Goal: Task Accomplishment & Management: Complete application form

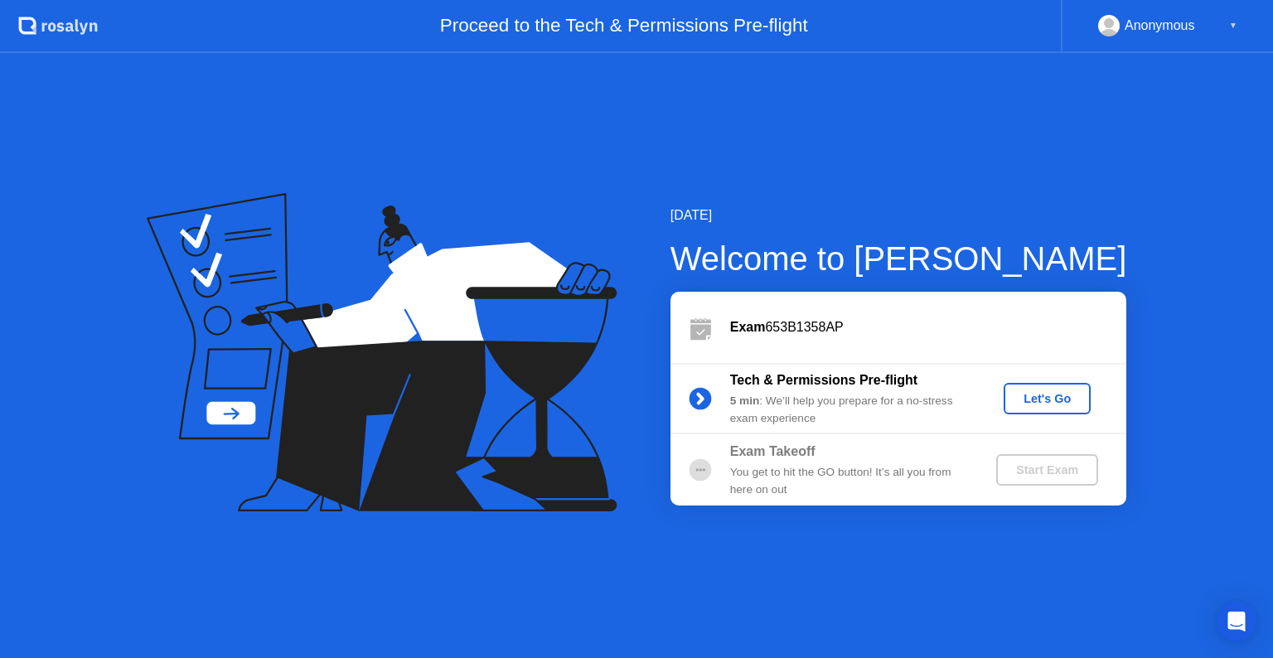
click at [1033, 402] on div "Let's Go" at bounding box center [1048, 398] width 74 height 13
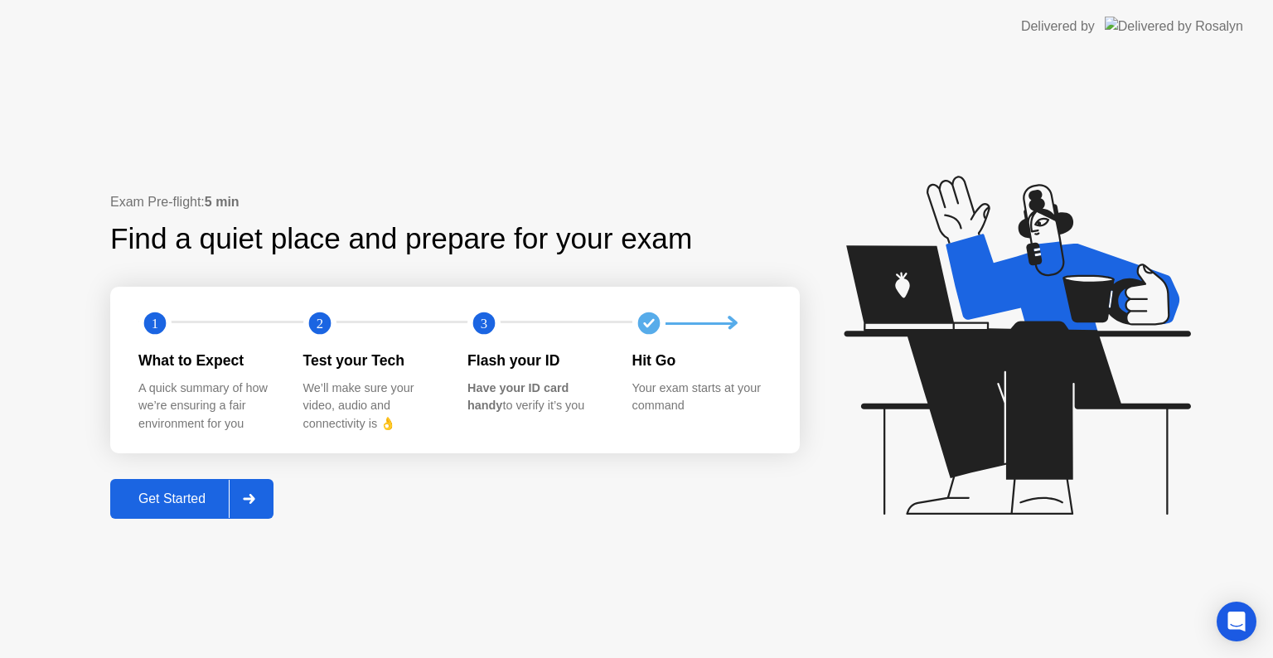
click at [189, 505] on div "Get Started" at bounding box center [172, 499] width 114 height 15
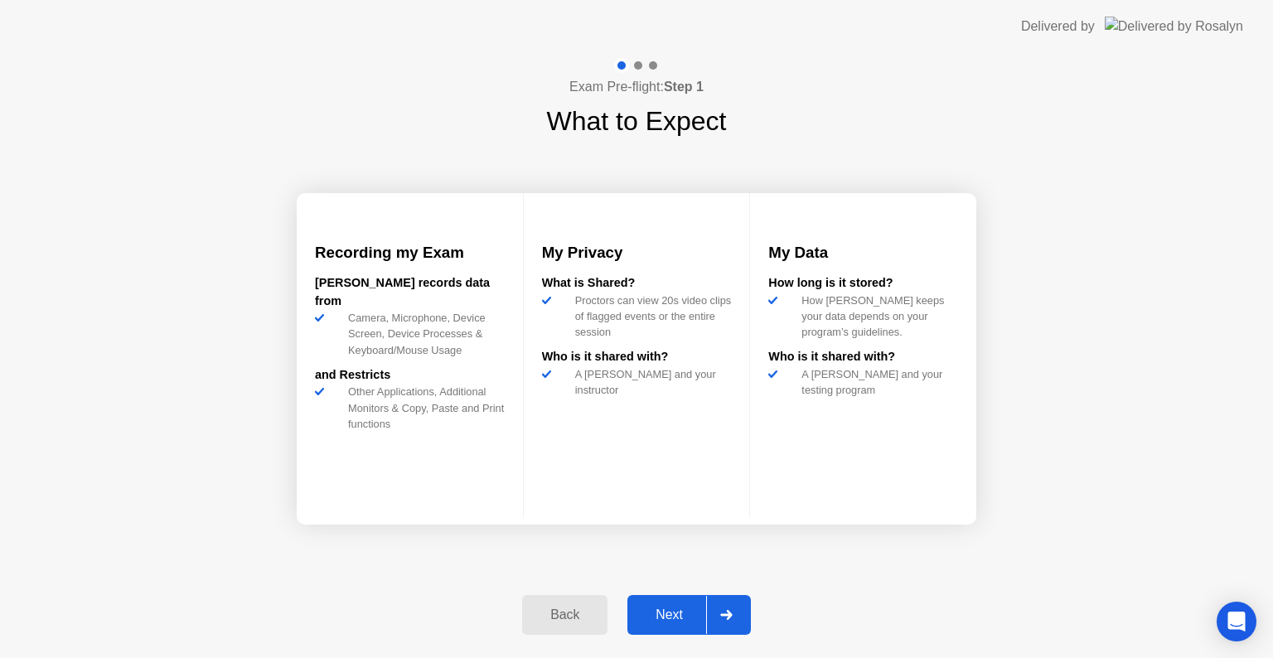
click at [666, 613] on div "Next" at bounding box center [669, 615] width 74 height 15
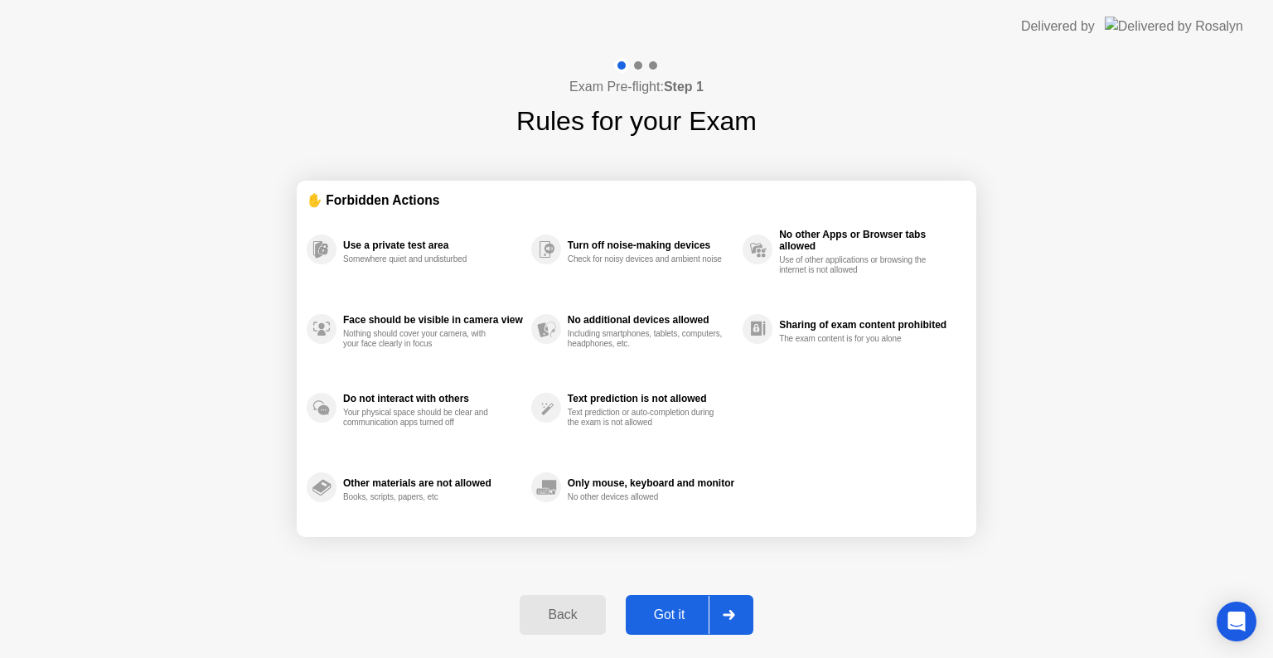
click at [664, 617] on div "Got it" at bounding box center [670, 615] width 78 height 15
select select "**********"
select select "*******"
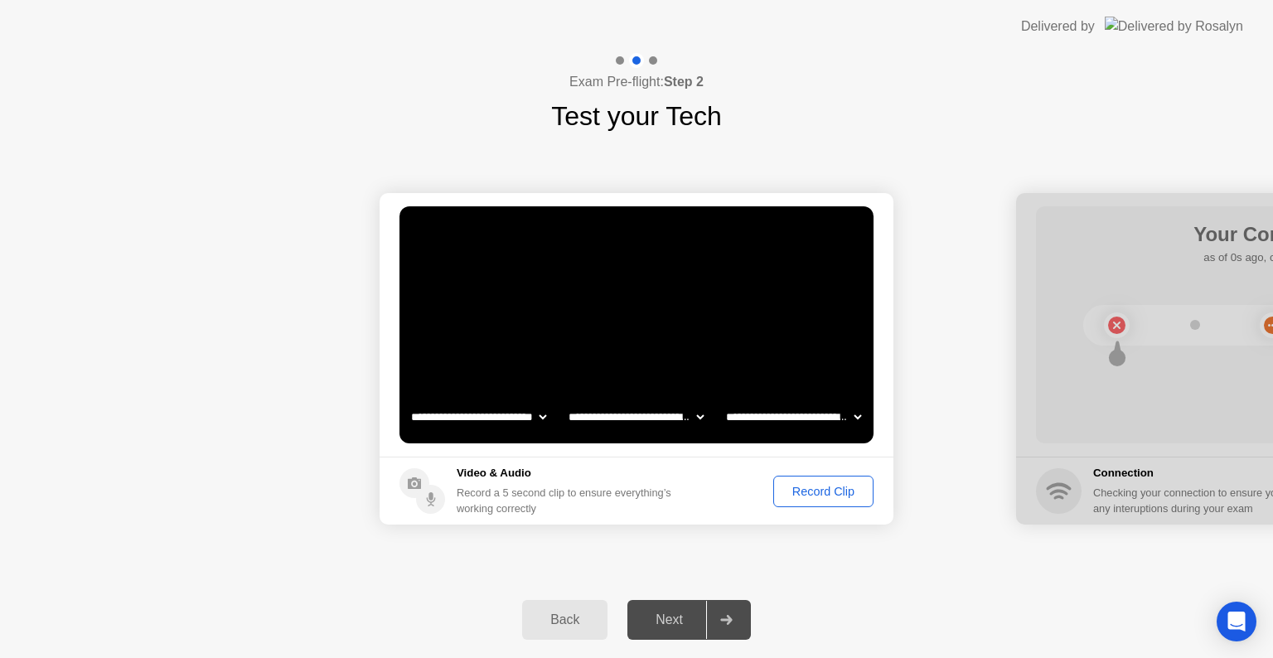
click at [825, 494] on div "Record Clip" at bounding box center [823, 491] width 89 height 13
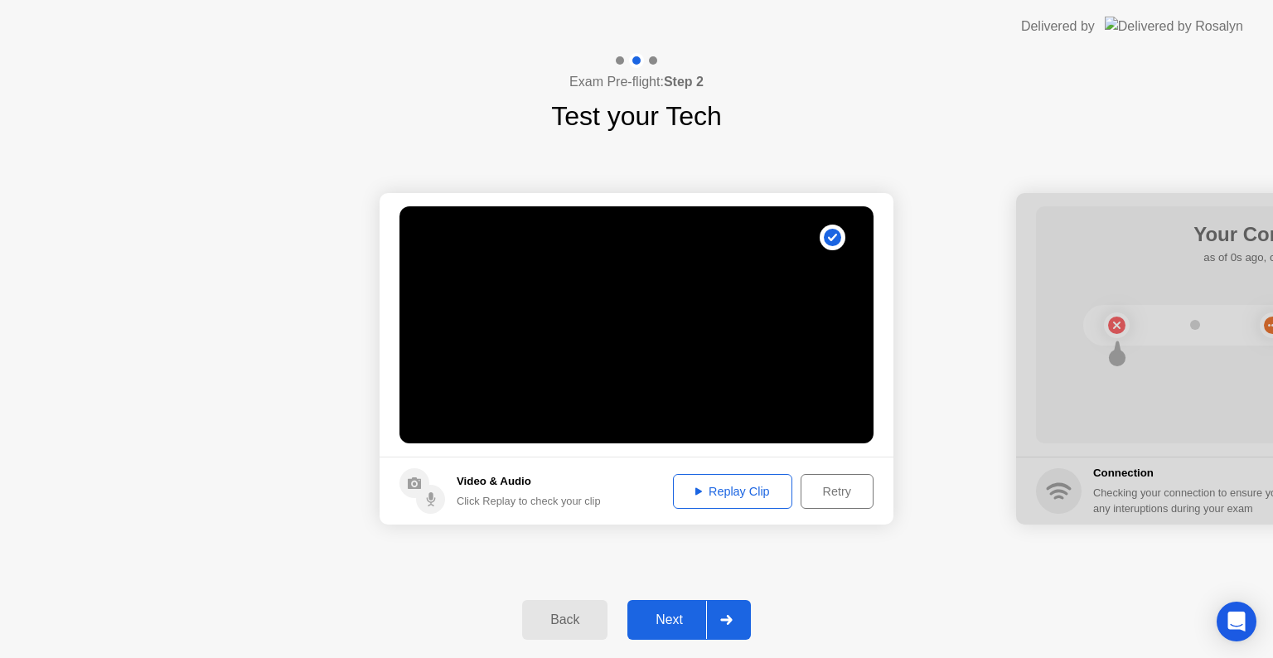
click at [717, 494] on div "Replay Clip" at bounding box center [733, 491] width 108 height 13
click at [836, 490] on div "Retry" at bounding box center [837, 491] width 61 height 13
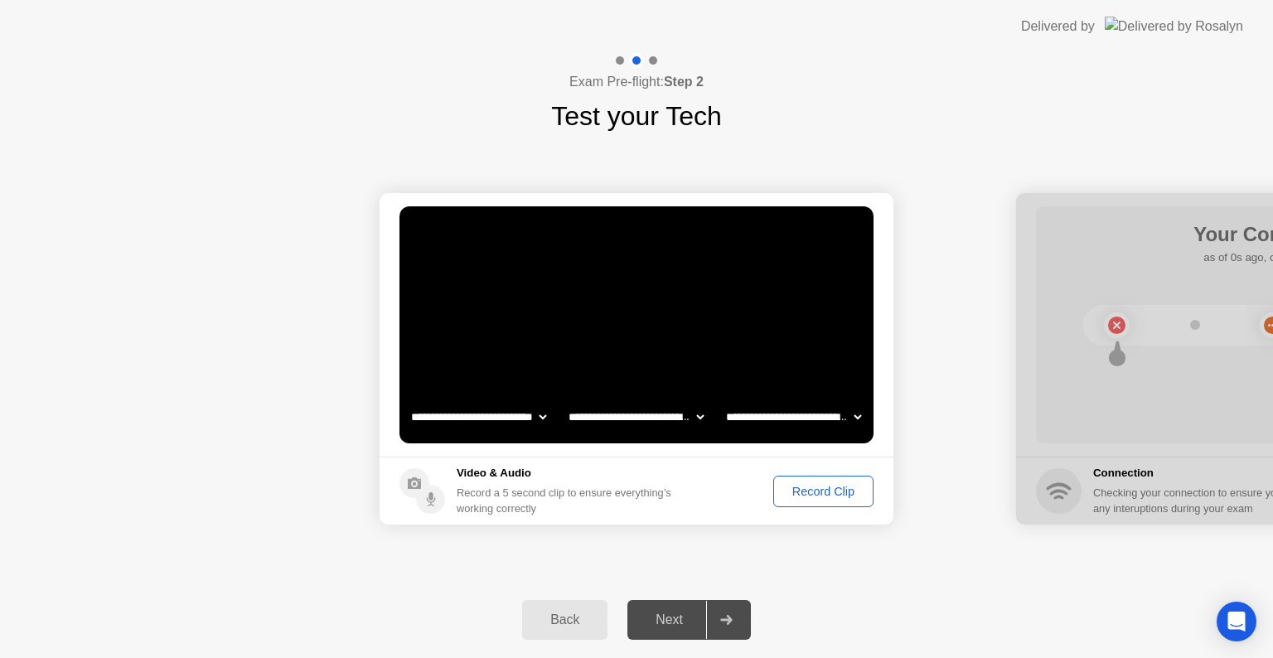
click at [802, 491] on div "Record Clip" at bounding box center [823, 491] width 89 height 13
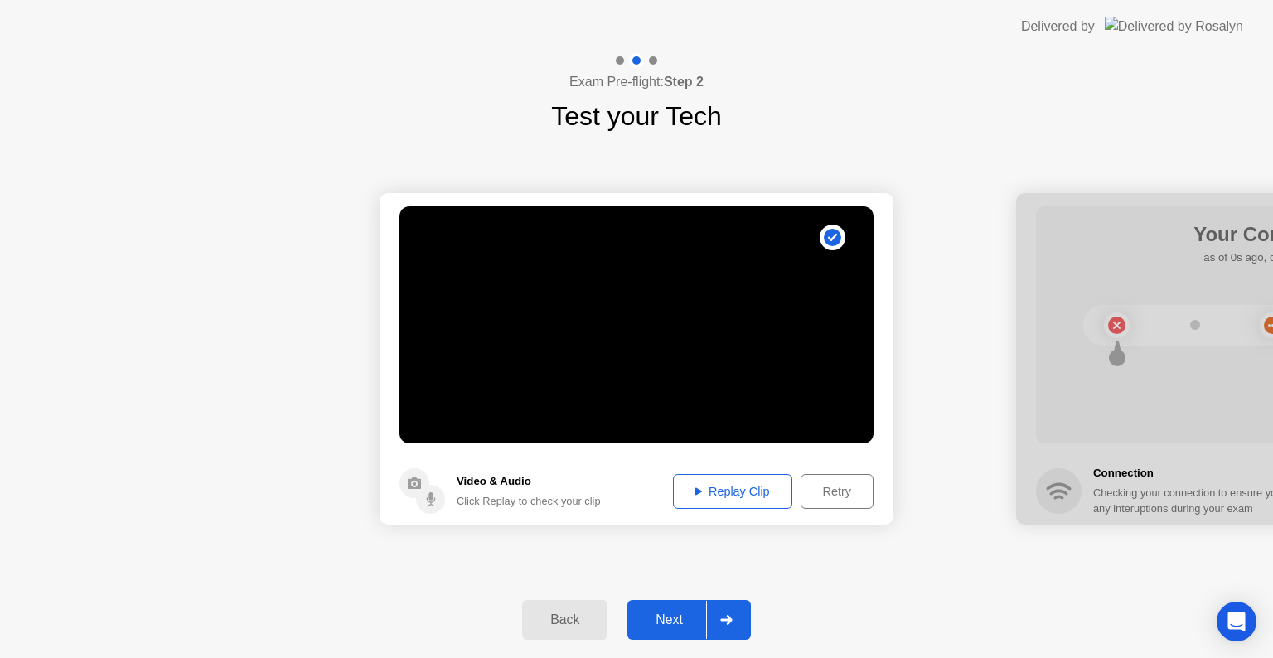
click at [723, 497] on div "Replay Clip" at bounding box center [733, 491] width 108 height 13
click at [672, 614] on div "Next" at bounding box center [669, 620] width 74 height 15
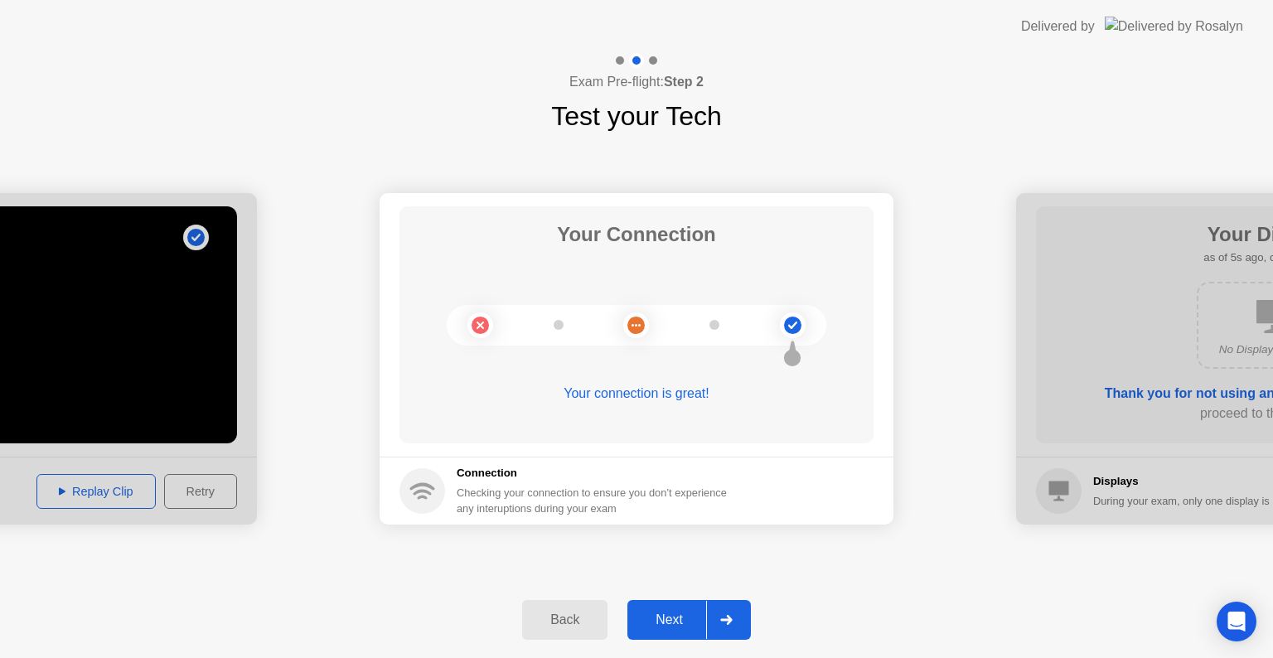
click at [667, 620] on div "Next" at bounding box center [669, 620] width 74 height 15
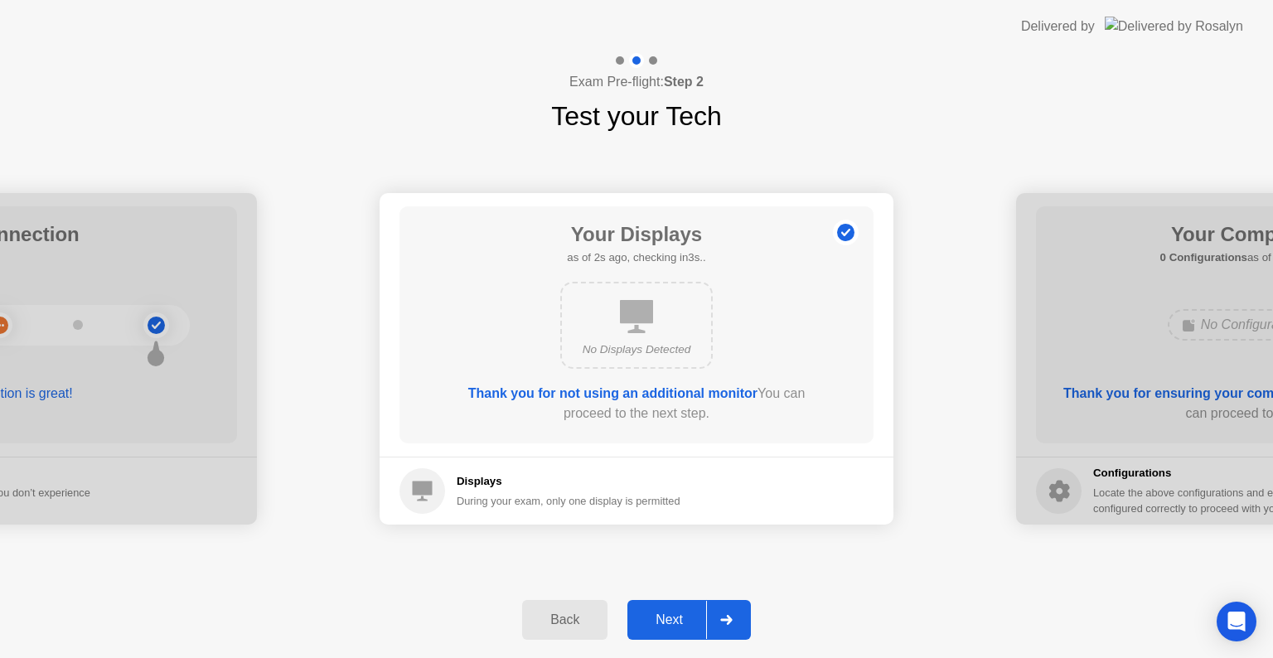
click at [479, 482] on h5 "Displays" at bounding box center [569, 481] width 224 height 17
click at [659, 326] on div "No Displays Detected" at bounding box center [636, 325] width 153 height 87
click at [647, 329] on icon at bounding box center [636, 316] width 33 height 33
click at [638, 395] on b "Thank you for not using an additional monitor" at bounding box center [612, 393] width 289 height 14
click at [672, 616] on div "Next" at bounding box center [669, 620] width 74 height 15
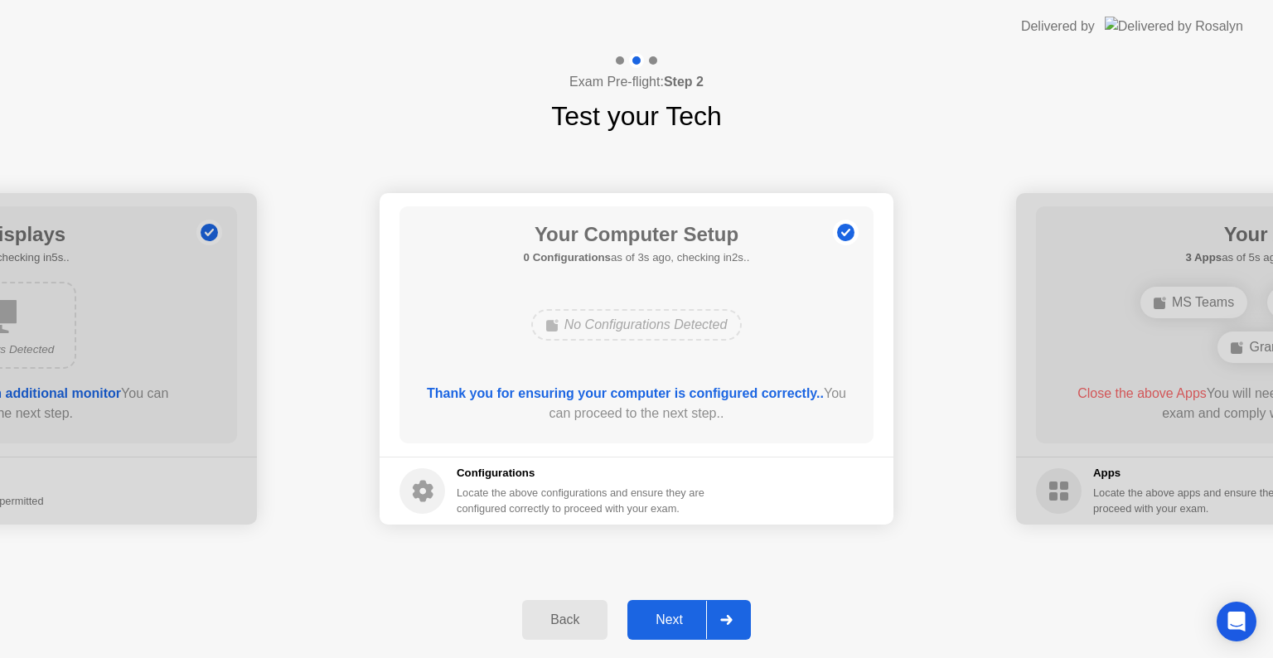
click at [618, 332] on div "No Configurations Detected" at bounding box center [636, 325] width 211 height 32
click at [675, 617] on div "Next" at bounding box center [669, 620] width 74 height 15
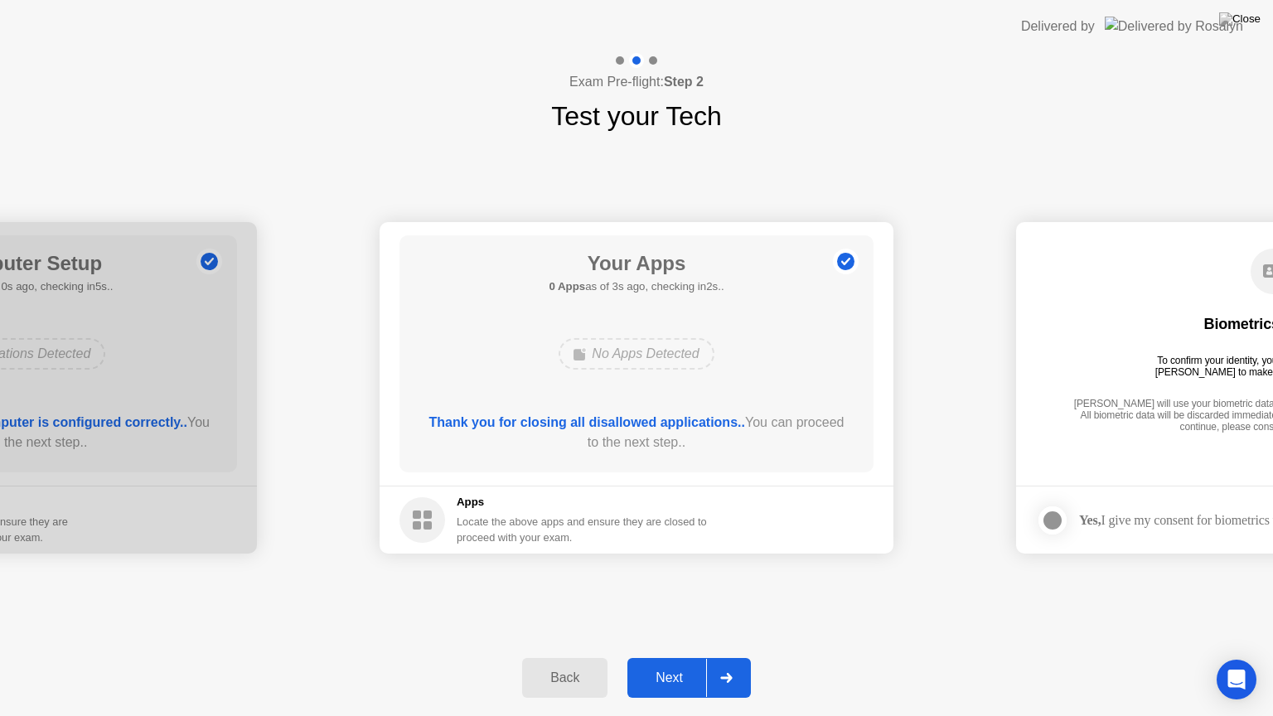
click at [672, 657] on div "Next" at bounding box center [669, 678] width 74 height 15
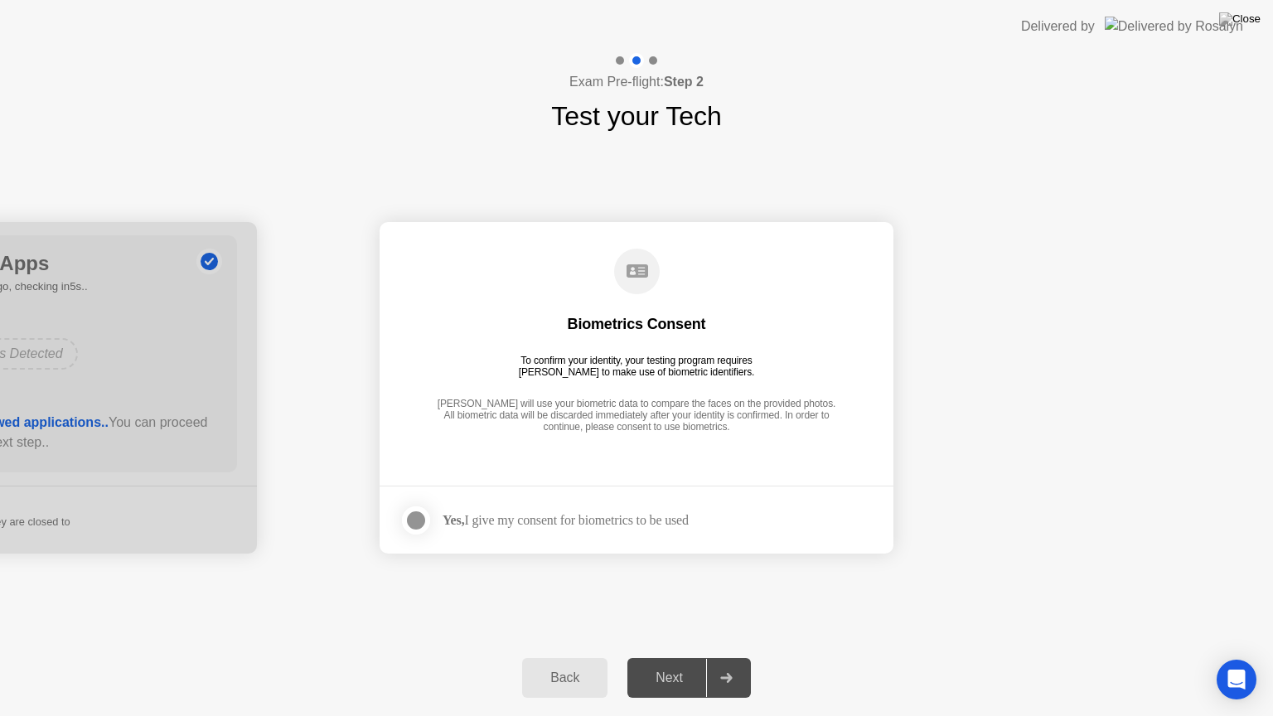
click at [689, 528] on div "Yes, I give my consent for biometrics to be used" at bounding box center [544, 520] width 289 height 33
click at [671, 657] on div "Next" at bounding box center [669, 678] width 74 height 15
click at [641, 279] on circle at bounding box center [637, 272] width 46 height 46
click at [421, 521] on div at bounding box center [416, 521] width 20 height 20
click at [675, 657] on div "Next" at bounding box center [669, 678] width 74 height 15
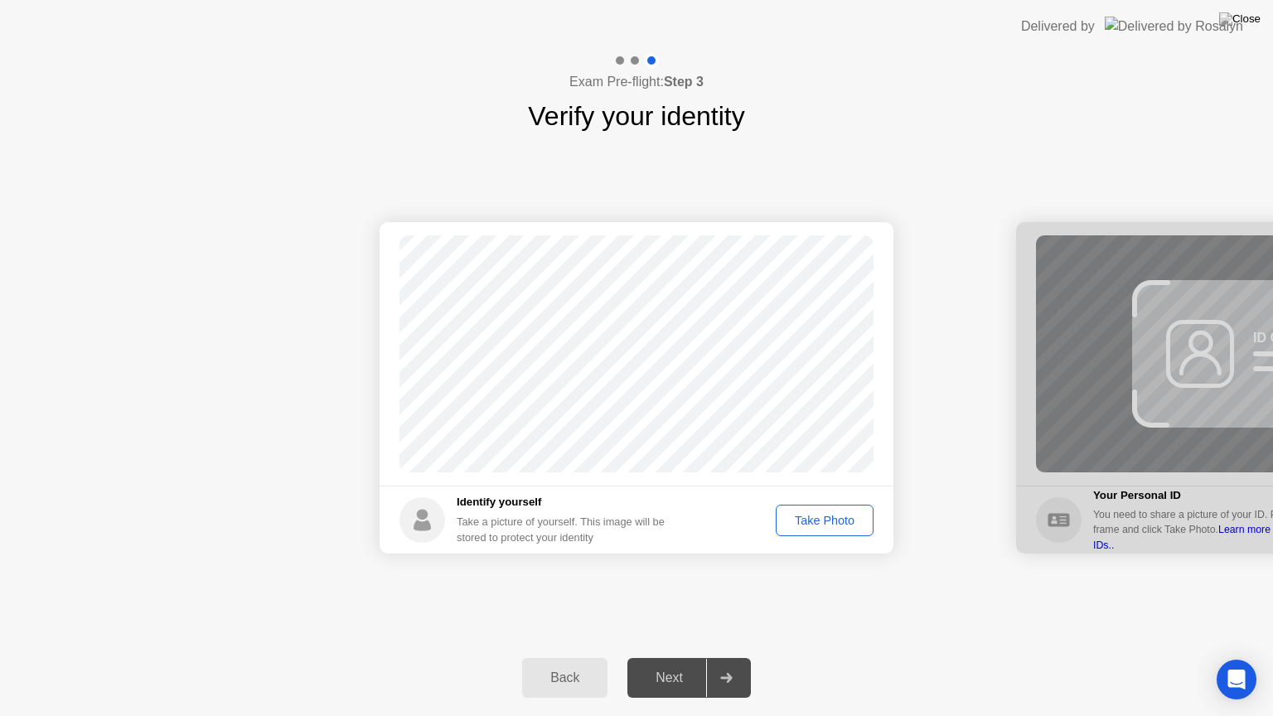
click at [833, 517] on div "Take Photo" at bounding box center [825, 520] width 86 height 13
click at [827, 519] on div "Retake" at bounding box center [835, 520] width 65 height 13
click at [827, 519] on div "Take Photo" at bounding box center [825, 520] width 86 height 13
click at [678, 657] on div "Next" at bounding box center [669, 678] width 74 height 15
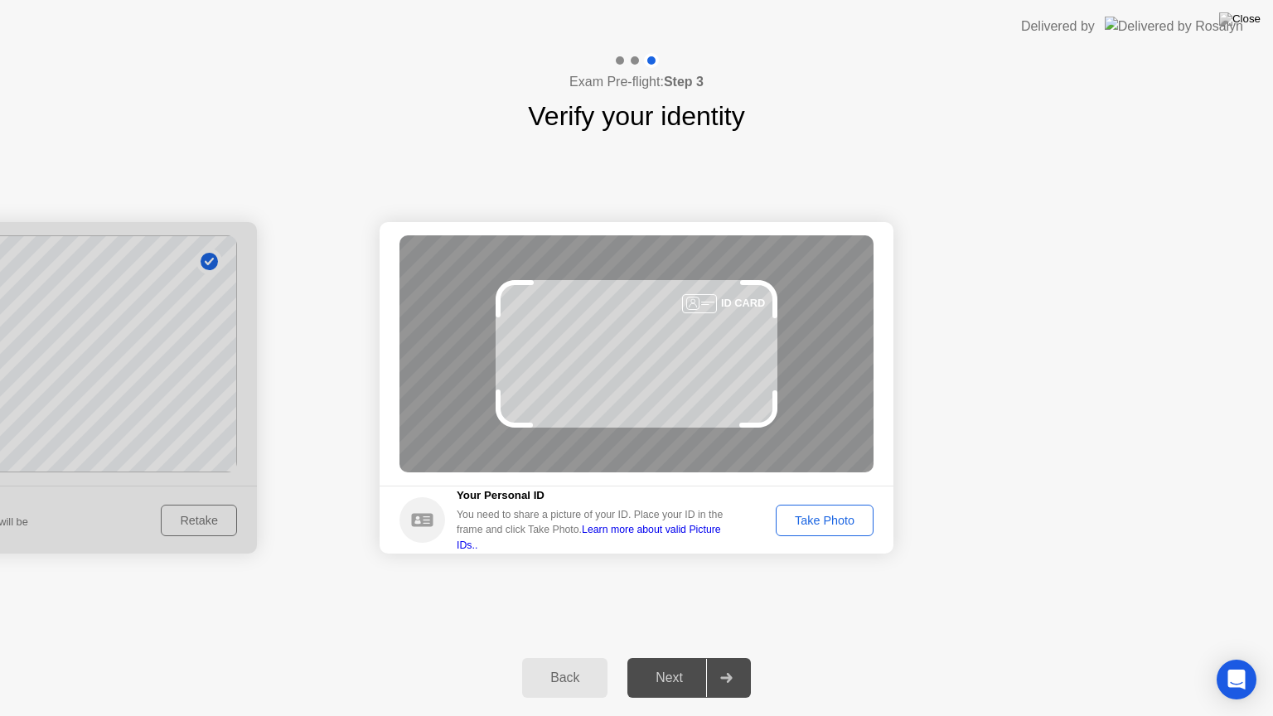
click at [836, 525] on div "Take Photo" at bounding box center [825, 520] width 86 height 13
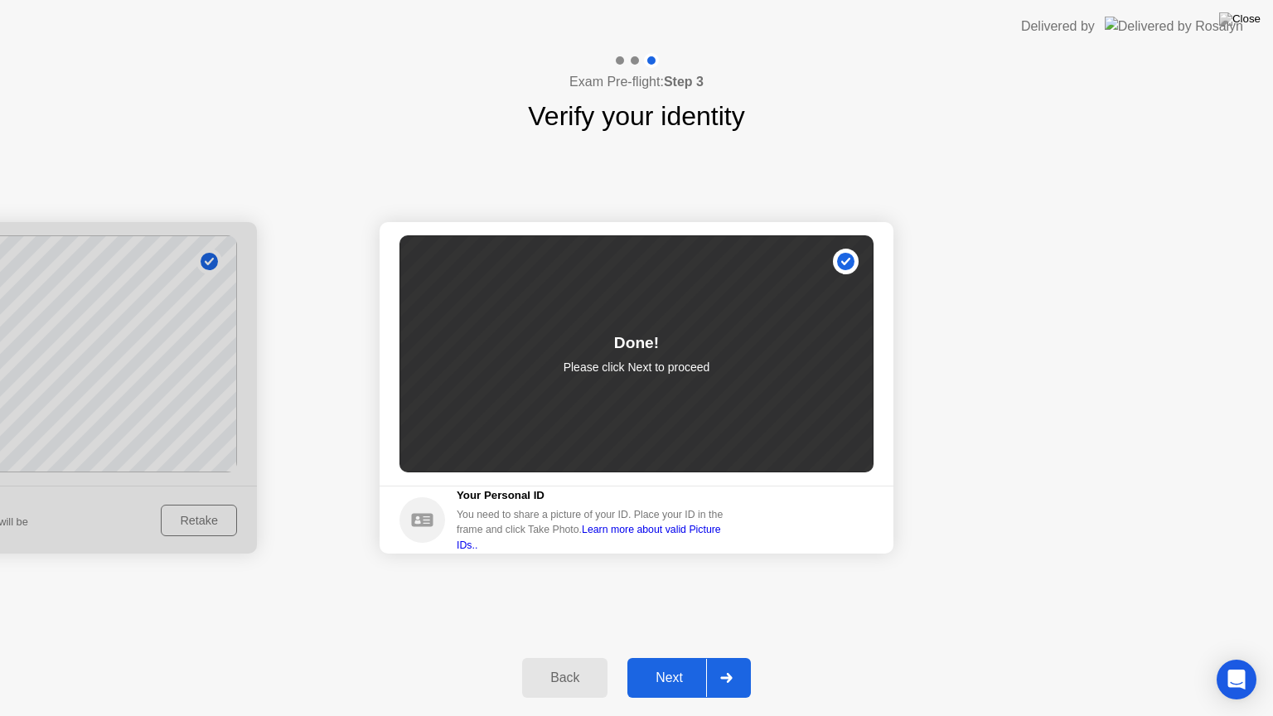
click at [693, 657] on div "Next" at bounding box center [669, 678] width 74 height 15
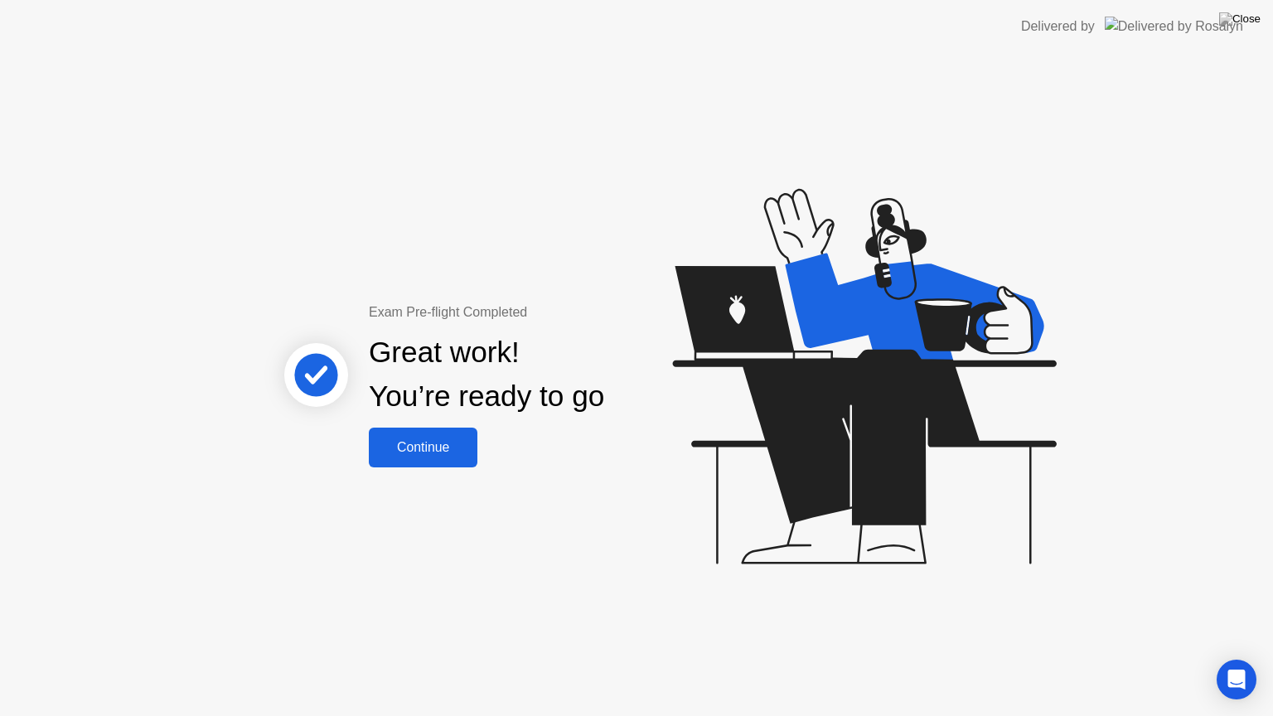
click at [424, 445] on div "Continue" at bounding box center [423, 447] width 99 height 15
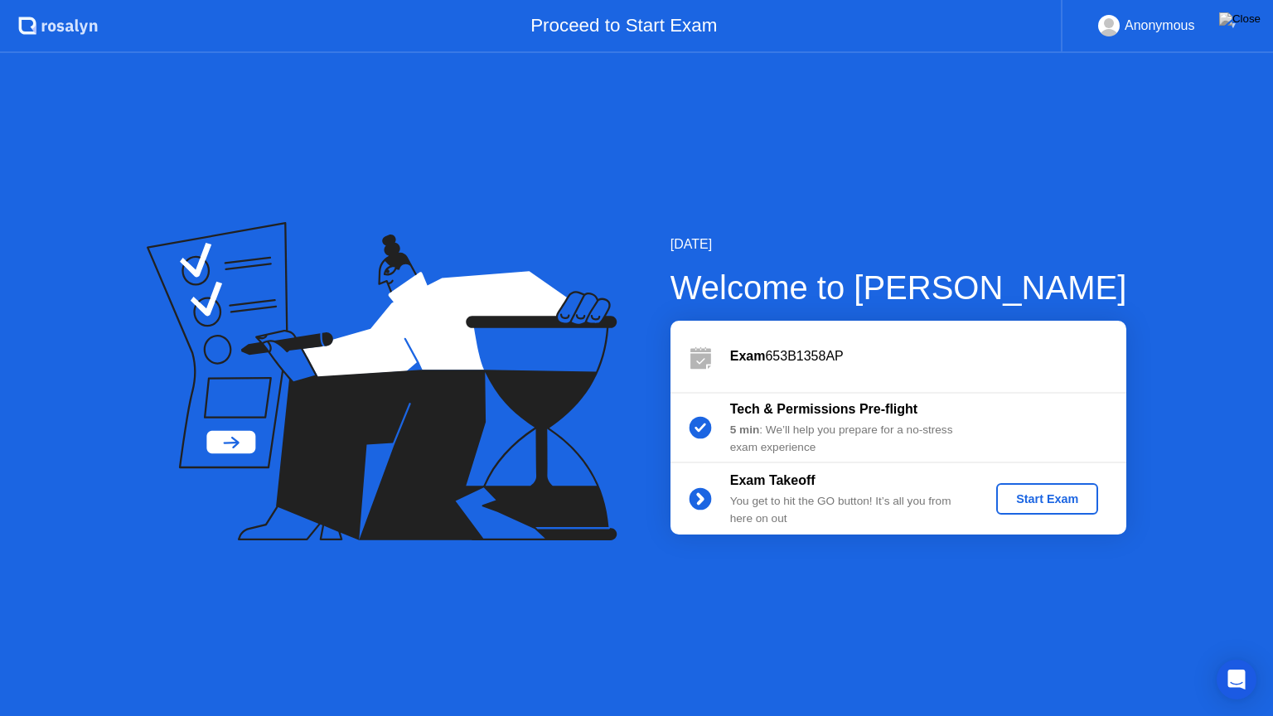
click at [1026, 492] on div "Start Exam" at bounding box center [1047, 498] width 89 height 13
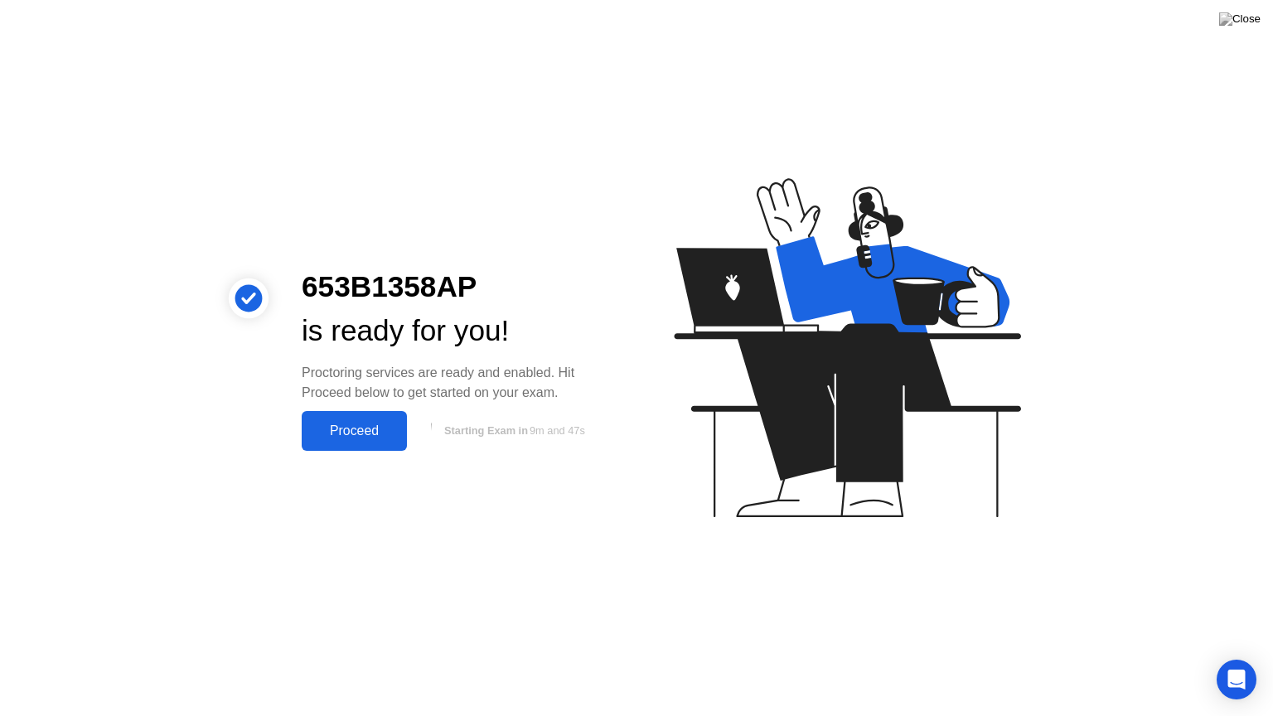
click at [375, 434] on div "Proceed" at bounding box center [354, 431] width 95 height 15
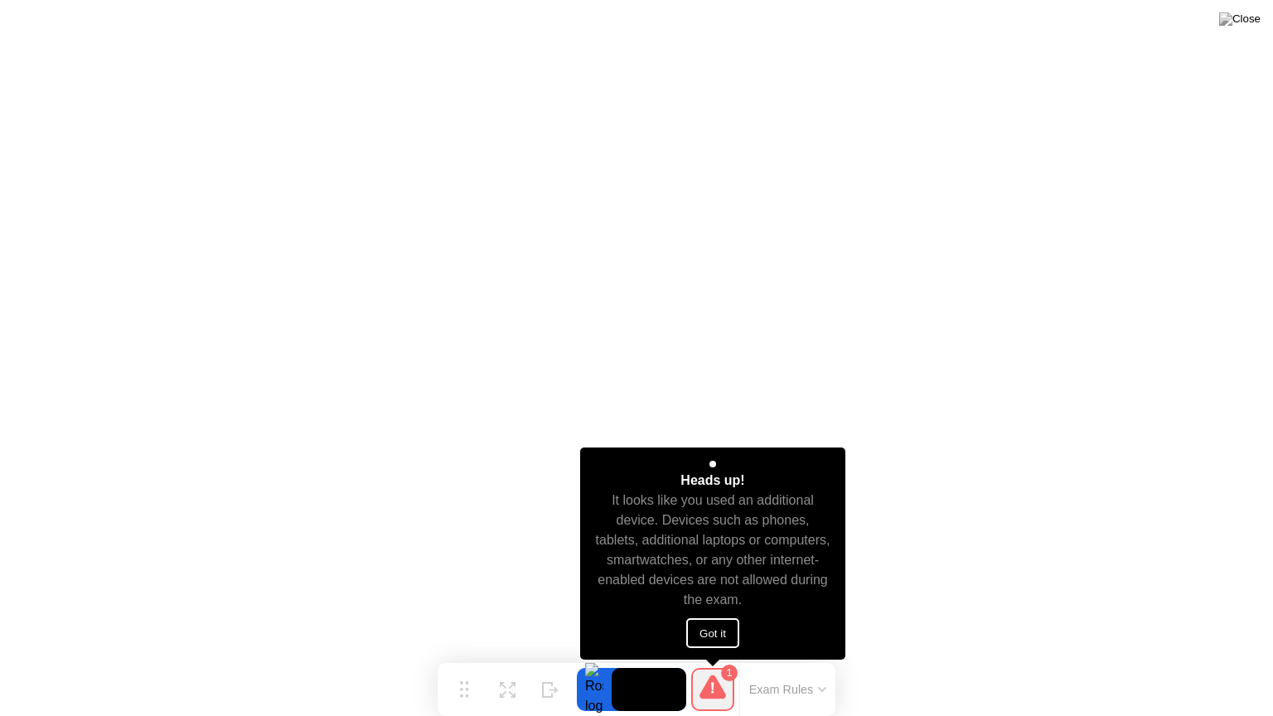
click at [715, 627] on button "Got it" at bounding box center [712, 633] width 53 height 30
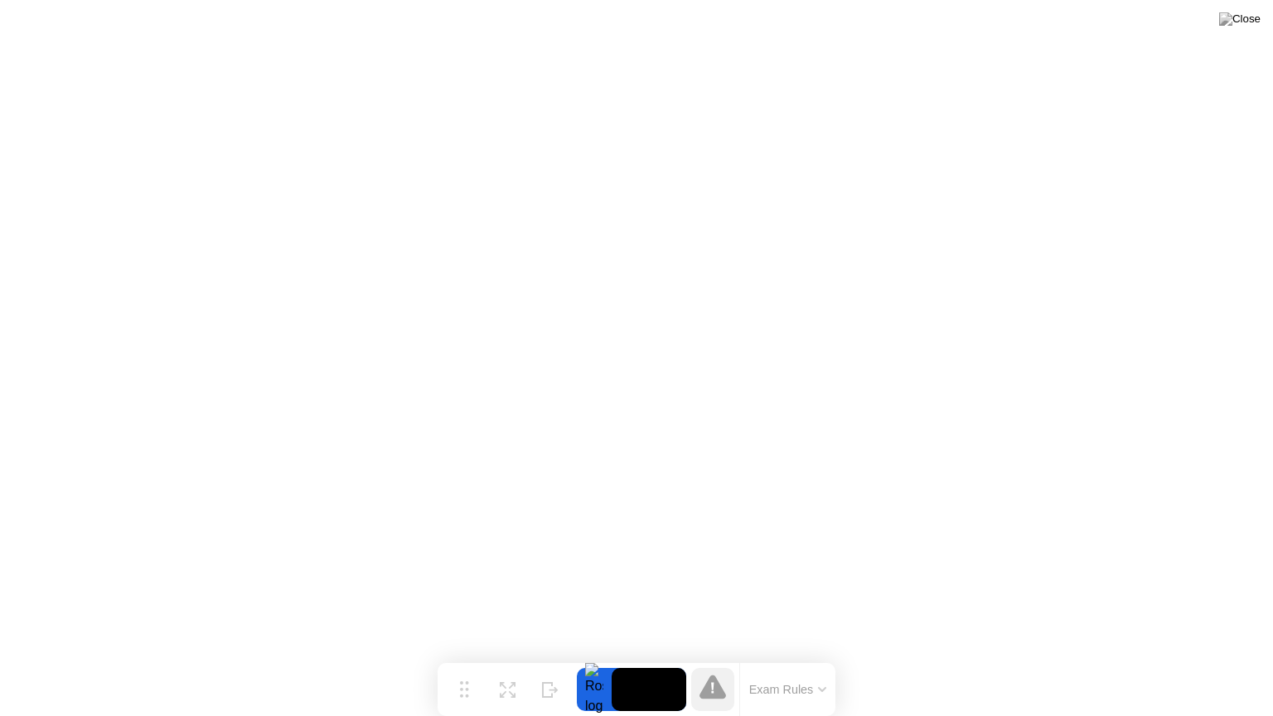
click at [802, 657] on button "Exam Rules" at bounding box center [788, 689] width 88 height 15
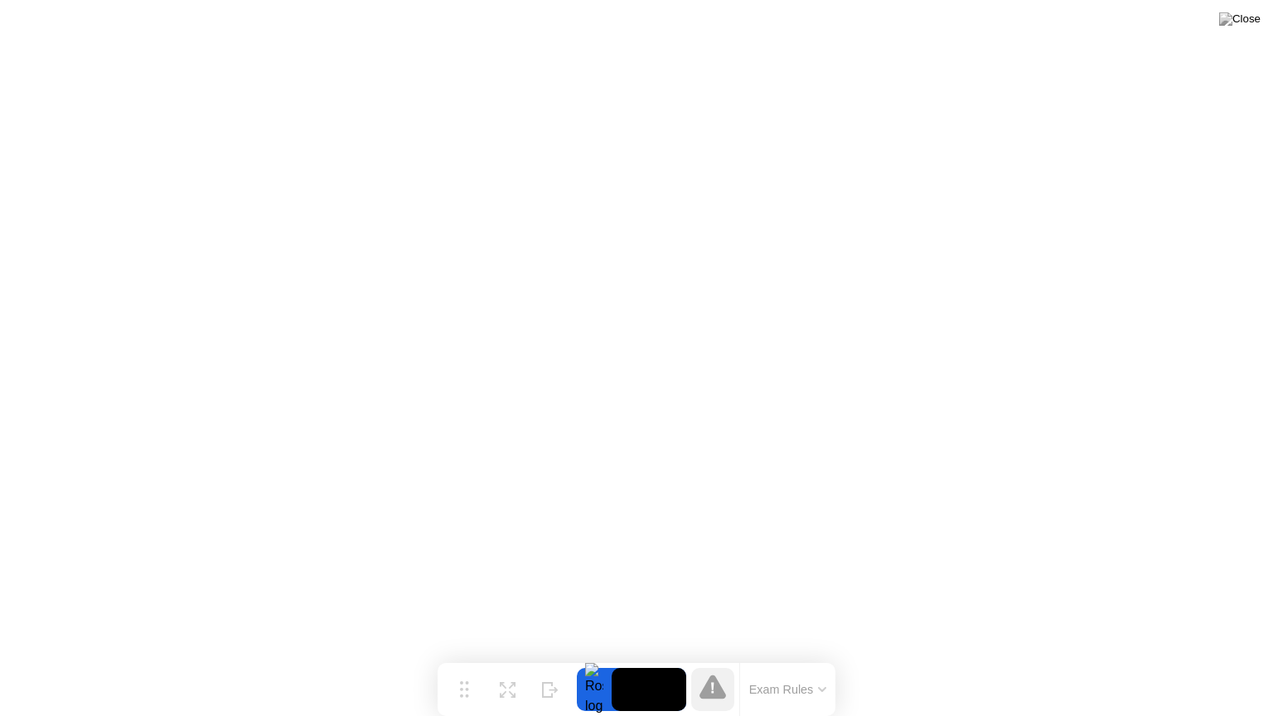
click at [822, 657] on icon at bounding box center [822, 689] width 7 height 3
